Goal: Book appointment/travel/reservation

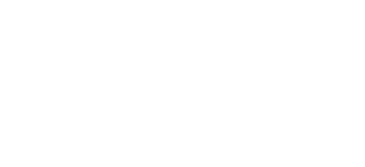
select select
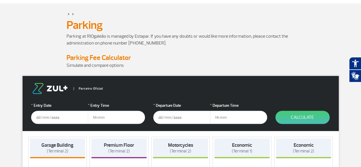
scroll to position [57, 0]
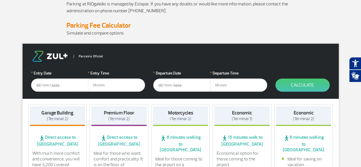
click at [55, 85] on input "text" at bounding box center [59, 85] width 57 height 13
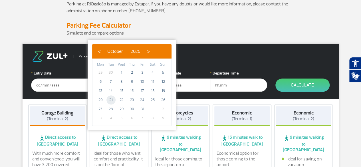
click at [111, 100] on span "21" at bounding box center [110, 99] width 9 height 9
type input "[DATE]"
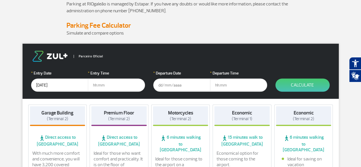
click at [110, 86] on input "text" at bounding box center [116, 85] width 57 height 13
type input "06:00"
type input "2"
type input "[DATE]"
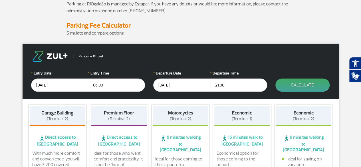
type input "21:00"
click at [293, 88] on button "Calculate" at bounding box center [302, 85] width 54 height 13
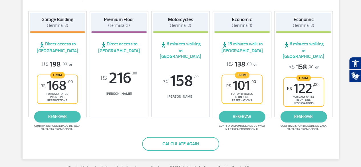
scroll to position [114, 0]
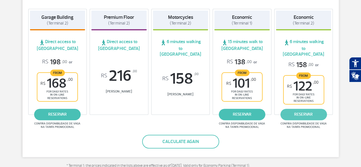
click at [303, 109] on link "reservar" at bounding box center [303, 114] width 47 height 11
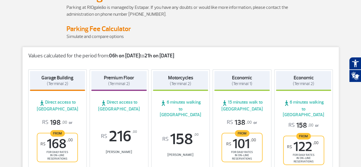
scroll to position [53, 0]
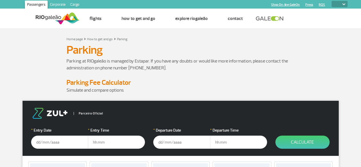
select select
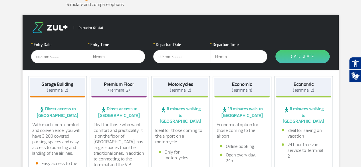
click at [41, 59] on input "text" at bounding box center [59, 56] width 57 height 13
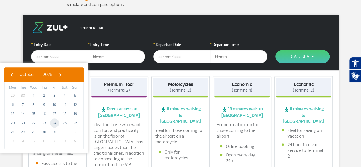
click at [55, 122] on span "24" at bounding box center [54, 122] width 9 height 9
type input "24/10/2025"
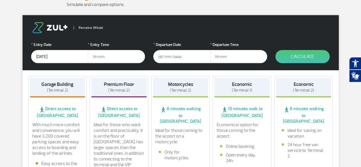
click at [98, 54] on input "text" at bounding box center [116, 56] width 57 height 13
type input "21:00"
click at [170, 58] on input "text" at bounding box center [181, 56] width 57 height 13
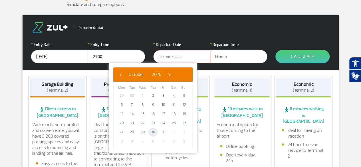
click at [153, 131] on span "30" at bounding box center [152, 132] width 9 height 9
type input "30/10/2025"
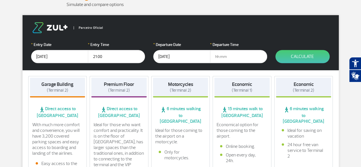
click at [228, 58] on input "text" at bounding box center [238, 56] width 57 height 13
type input "21:00"
click at [309, 56] on button "Calculate" at bounding box center [302, 56] width 54 height 13
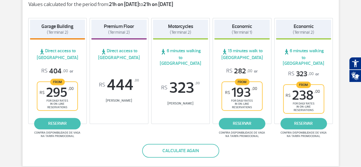
scroll to position [114, 0]
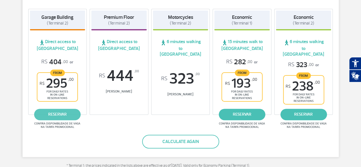
click at [55, 109] on link "reservar" at bounding box center [57, 114] width 47 height 11
